Goal: Complete application form

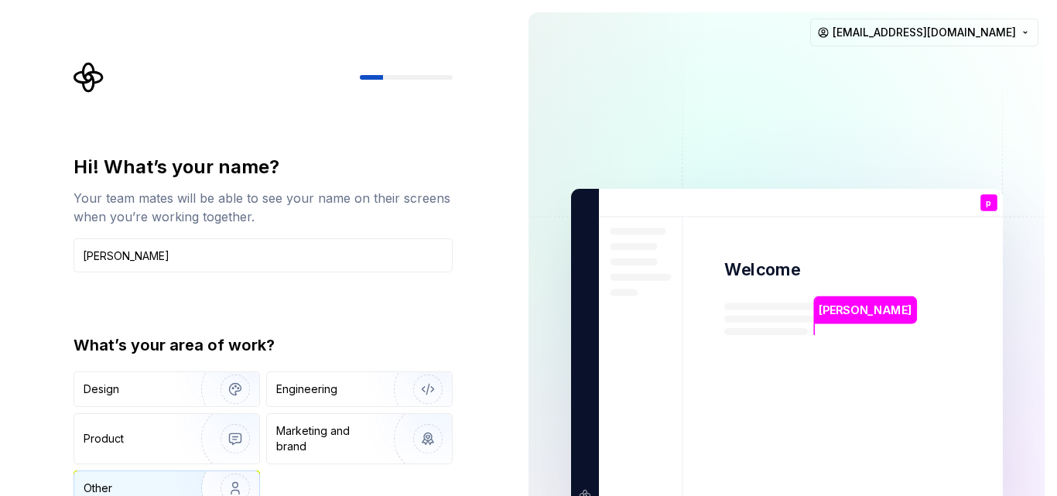
type input "[PERSON_NAME]"
click at [129, 479] on div "Other" at bounding box center [166, 488] width 185 height 34
click at [688, 239] on img at bounding box center [786, 349] width 627 height 731
click at [2, 155] on div "Hi! What’s your name? Your team mates will be able to see your name on their sc…" at bounding box center [258, 349] width 516 height 698
click at [217, 392] on img "button" at bounding box center [225, 389] width 99 height 104
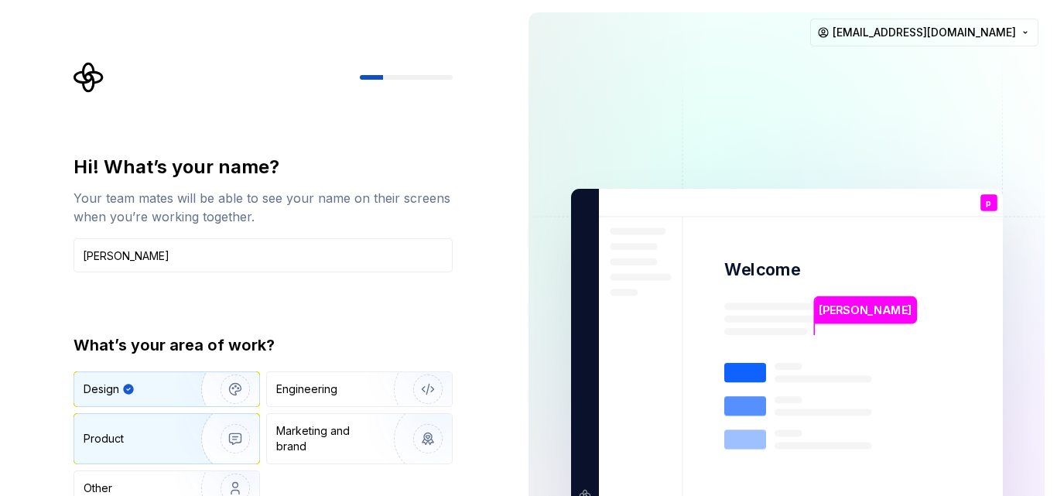
click at [182, 460] on img "button" at bounding box center [225, 439] width 99 height 104
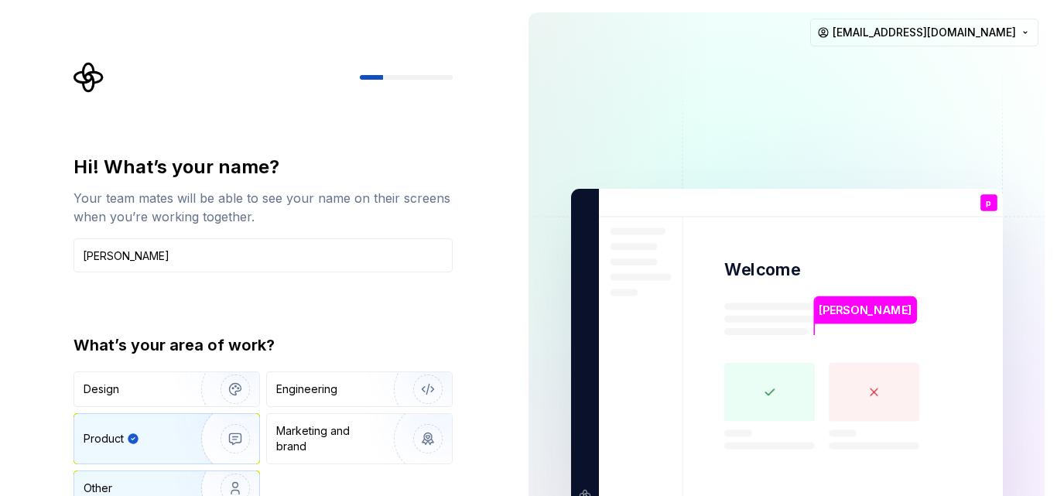
click at [169, 481] on div "Other" at bounding box center [129, 487] width 91 height 15
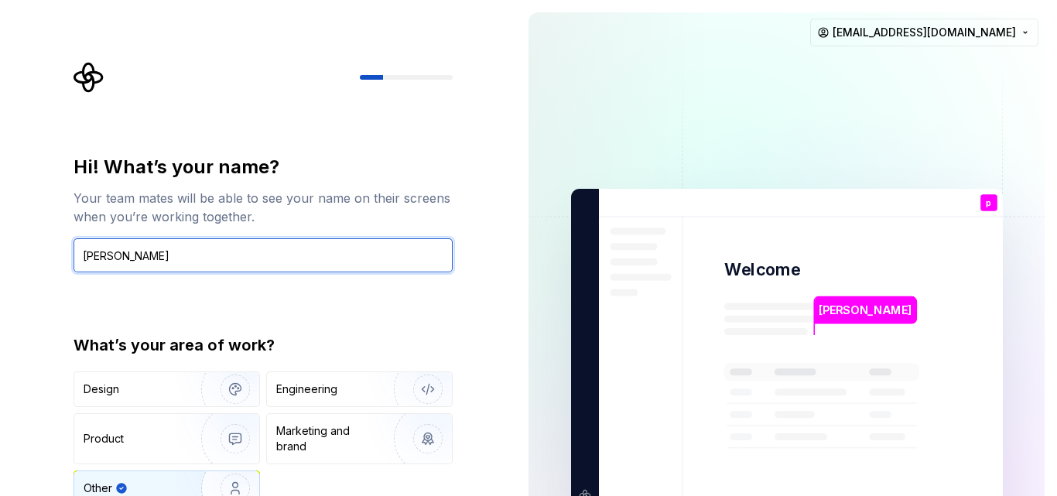
click at [313, 248] on input "[PERSON_NAME]" at bounding box center [262, 255] width 379 height 34
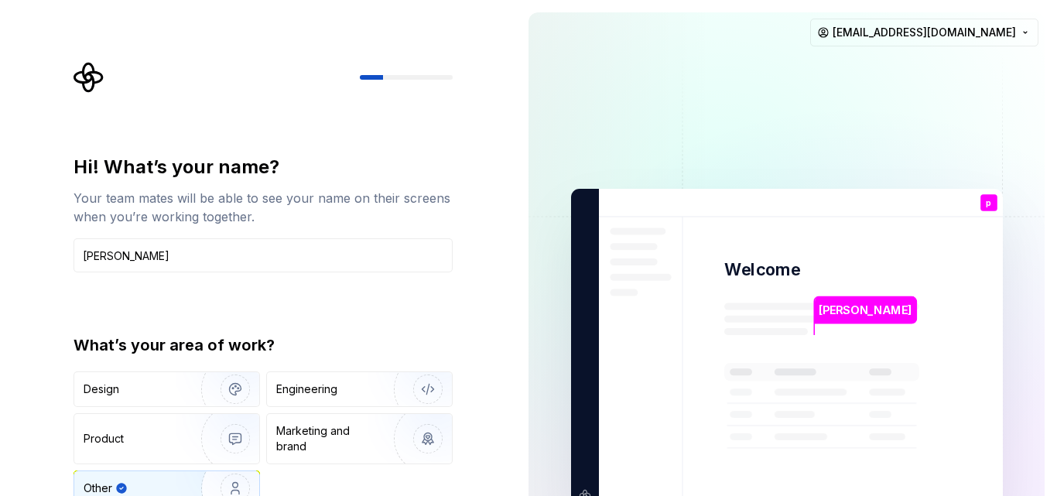
drag, startPoint x: 1055, startPoint y: 317, endPoint x: 986, endPoint y: 337, distance: 71.7
click at [1027, 329] on div "[PERSON_NAME] Welcome p You T B +3 [PERSON_NAME] [PERSON_NAME] [EMAIL_ADDRESS][…" at bounding box center [786, 349] width 541 height 698
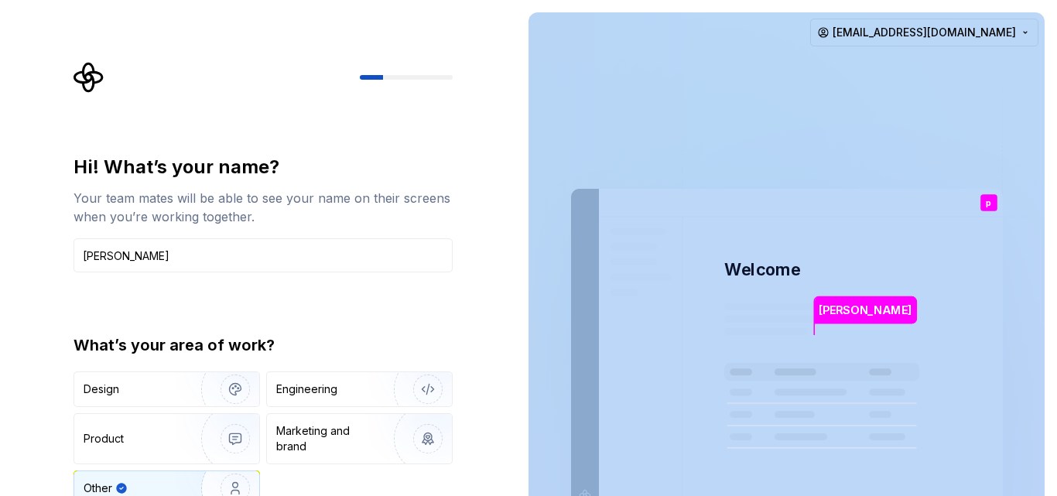
click at [856, 358] on img at bounding box center [786, 349] width 627 height 731
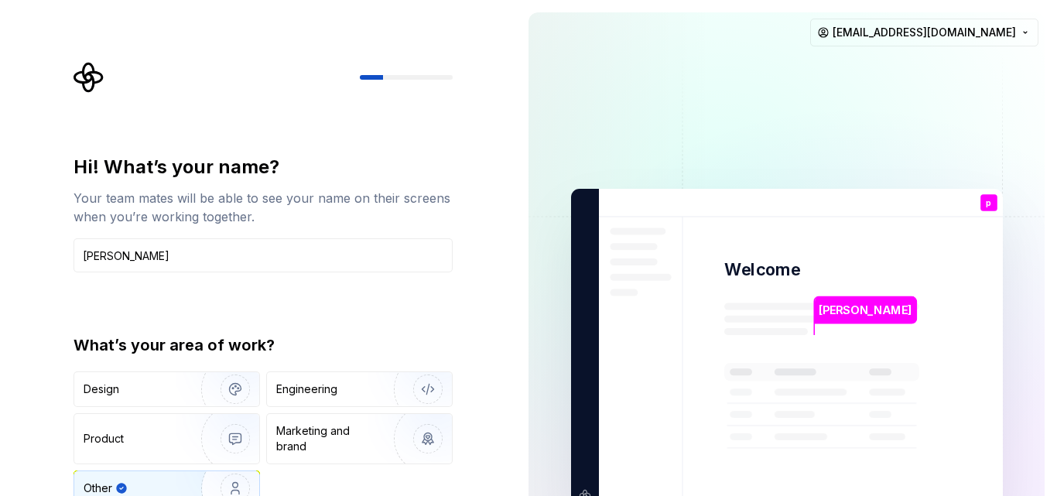
click at [476, 145] on div "Hi! What’s your name? Your team mates will be able to see your name on their sc…" at bounding box center [258, 349] width 516 height 698
type input "[PERSON_NAME]"
click at [152, 473] on div "Other" at bounding box center [166, 488] width 185 height 34
click at [966, 32] on html "Hi! What’s your name? Your team mates will be able to see your name on their sc…" at bounding box center [528, 248] width 1057 height 496
click at [959, 43] on html "Hi! What’s your name? Your team mates will be able to see your name on their sc…" at bounding box center [528, 248] width 1057 height 496
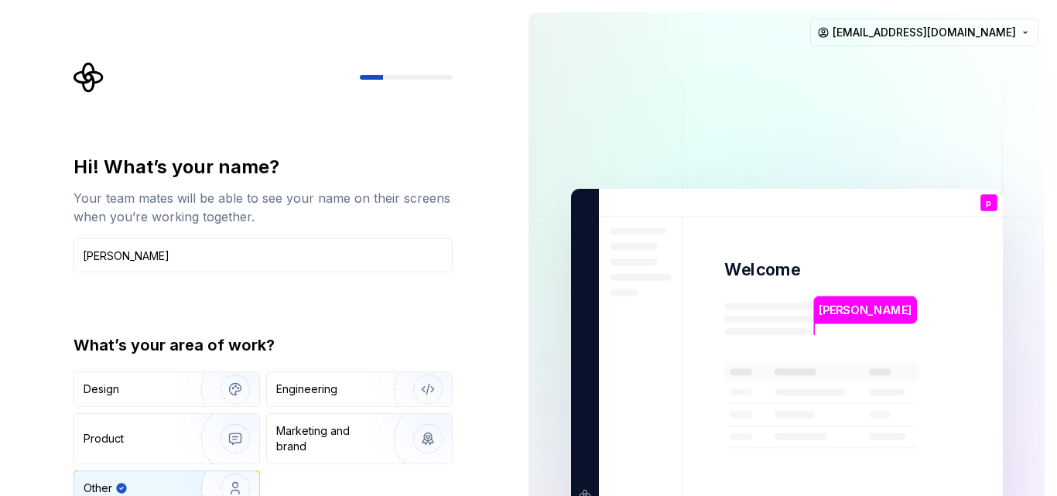
click at [731, 347] on img at bounding box center [786, 349] width 627 height 731
